Goal: Task Accomplishment & Management: Use online tool/utility

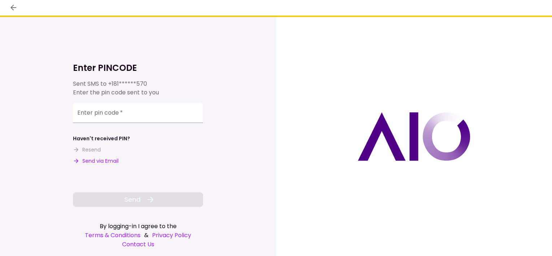
click at [95, 160] on button "Send via Email" at bounding box center [96, 161] width 46 height 8
drag, startPoint x: 100, startPoint y: 114, endPoint x: 108, endPoint y: 117, distance: 9.0
click at [100, 114] on div "Enter pin code   *" at bounding box center [138, 113] width 130 height 20
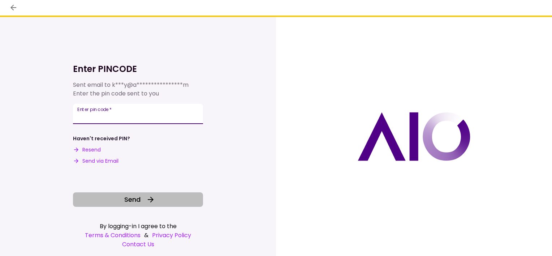
type input "******"
click at [132, 199] on span "Send" at bounding box center [132, 199] width 16 height 10
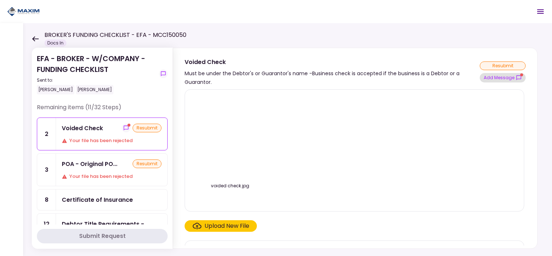
click at [520, 73] on button "Add Message" at bounding box center [503, 77] width 46 height 9
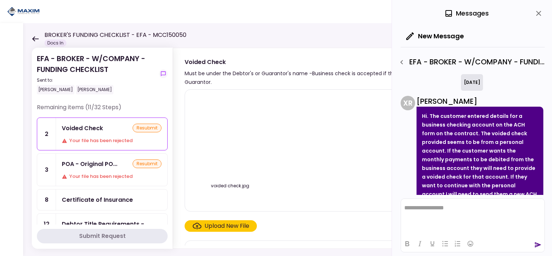
scroll to position [33, 0]
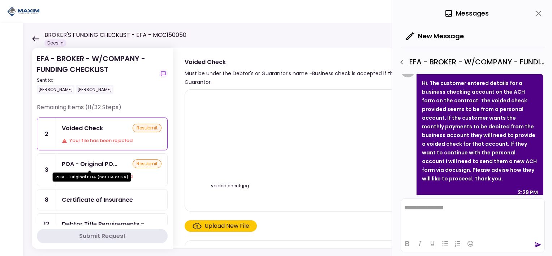
click at [108, 165] on div "POA - Original PO..." at bounding box center [90, 163] width 56 height 9
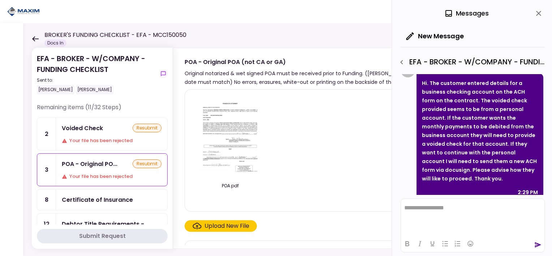
click at [118, 140] on div "Your file has been rejected" at bounding box center [112, 140] width 100 height 7
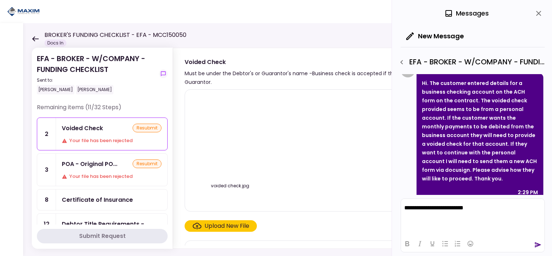
click at [539, 243] on icon "send" at bounding box center [537, 244] width 7 height 7
